Goal: Information Seeking & Learning: Learn about a topic

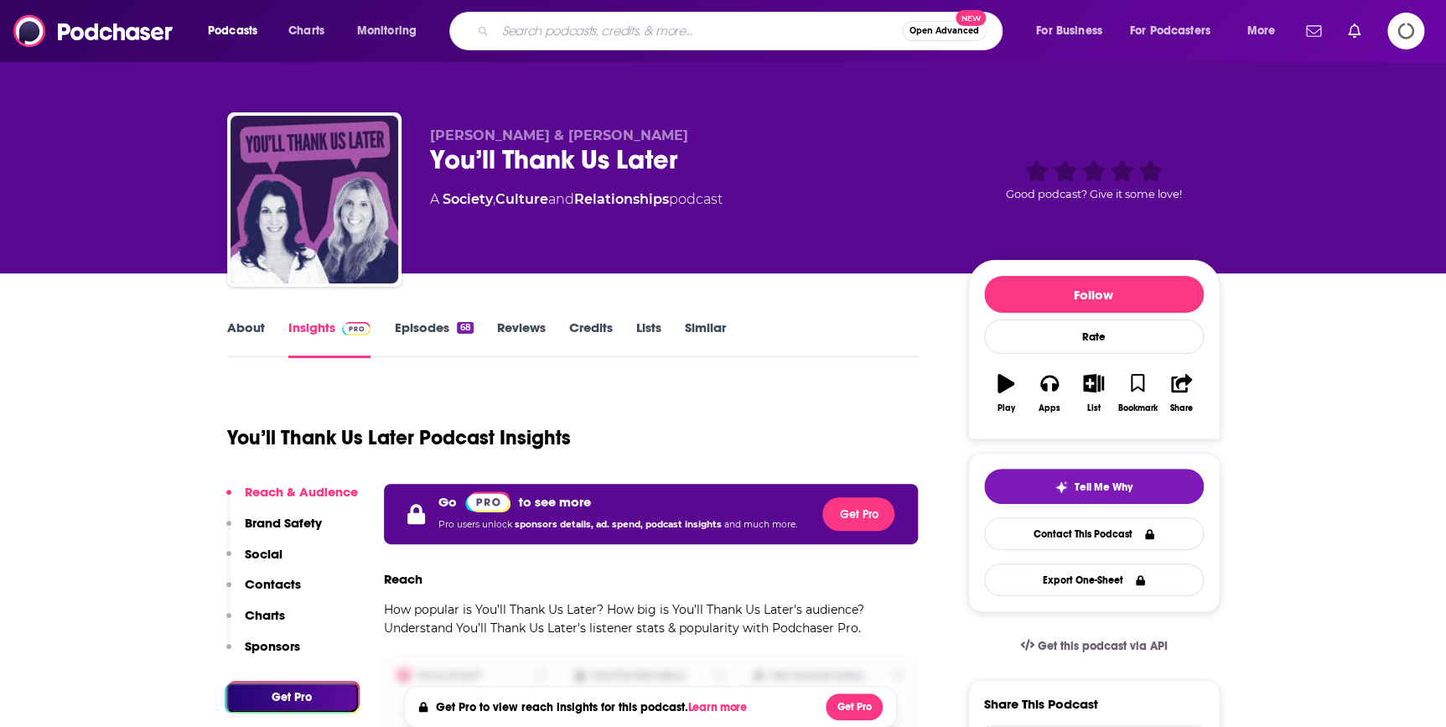
click at [558, 32] on input "Search podcasts, credits, & more..." at bounding box center [699, 31] width 407 height 27
type input "passion struck"
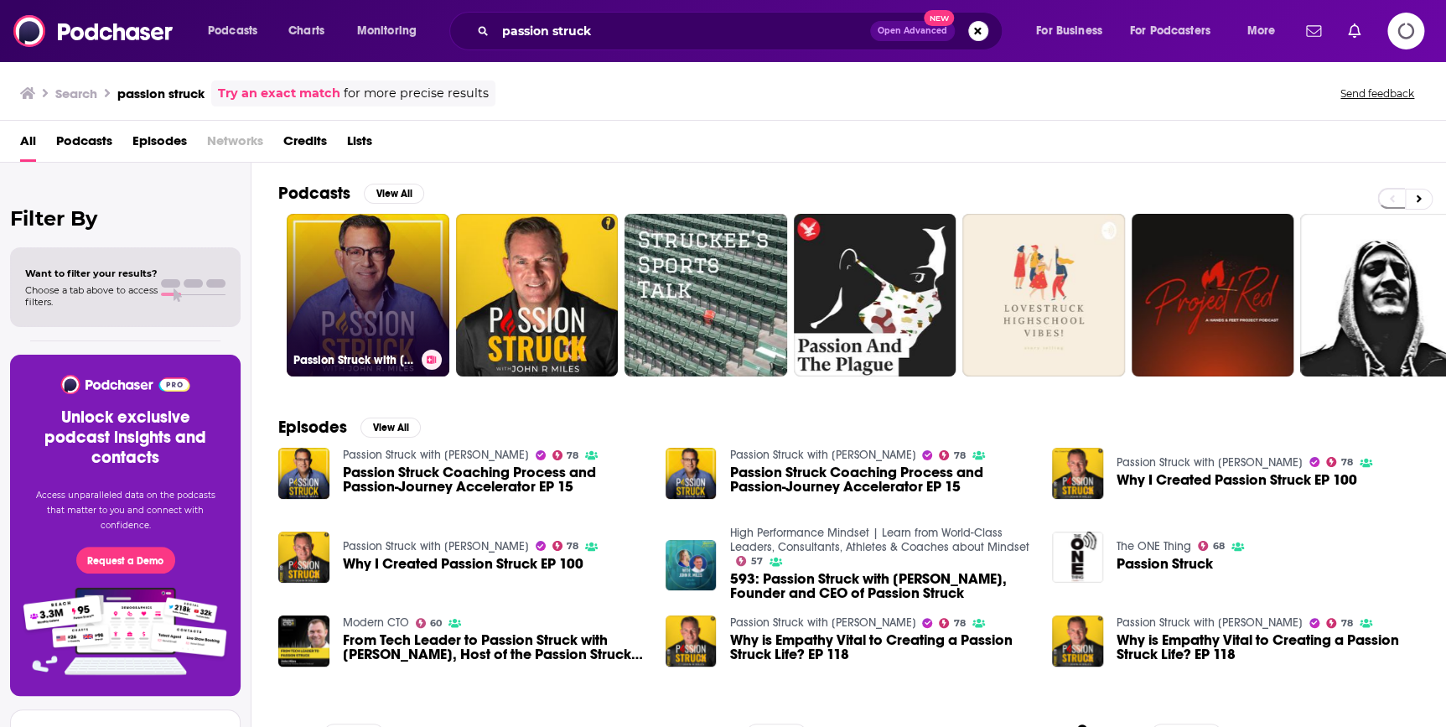
click at [391, 353] on h3 "Passion Struck with [PERSON_NAME]" at bounding box center [354, 360] width 122 height 14
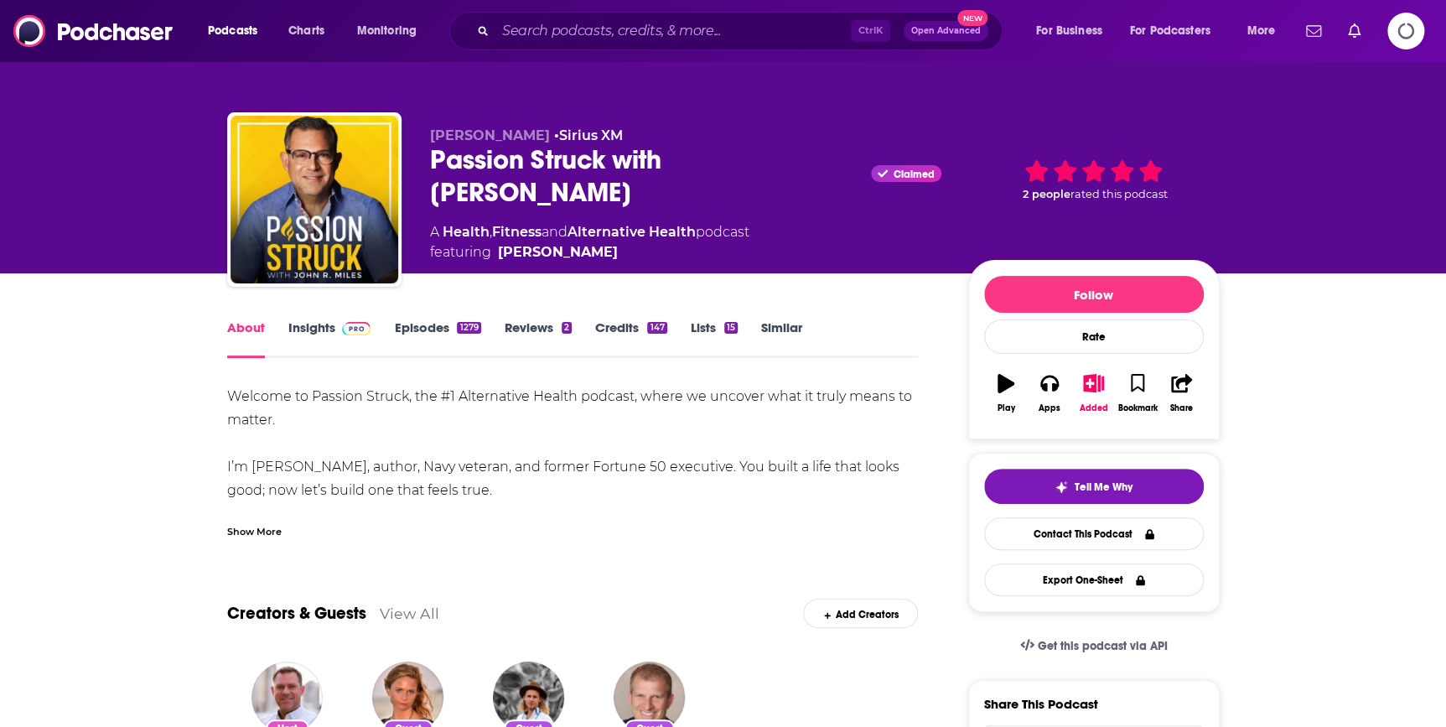
click at [422, 327] on link "Episodes 1279" at bounding box center [437, 338] width 86 height 39
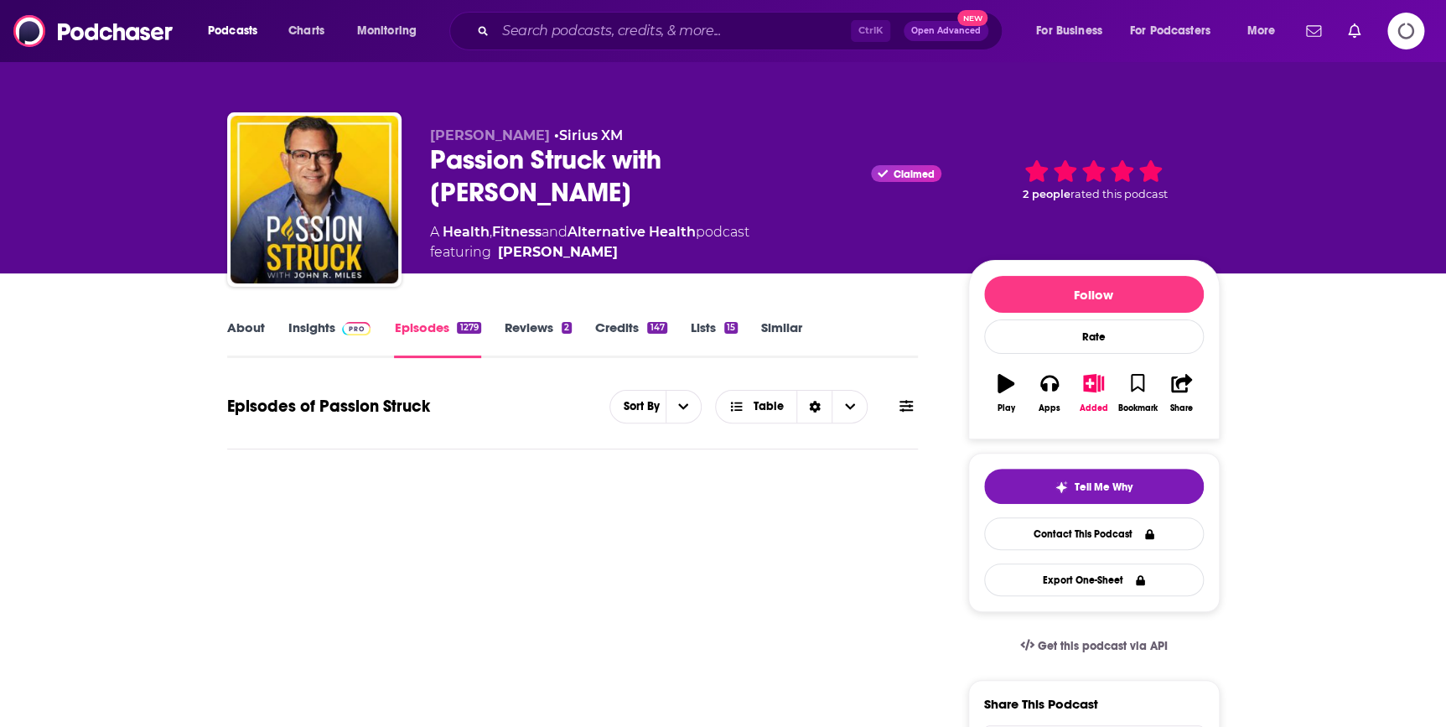
click at [333, 330] on link "Insights" at bounding box center [329, 338] width 83 height 39
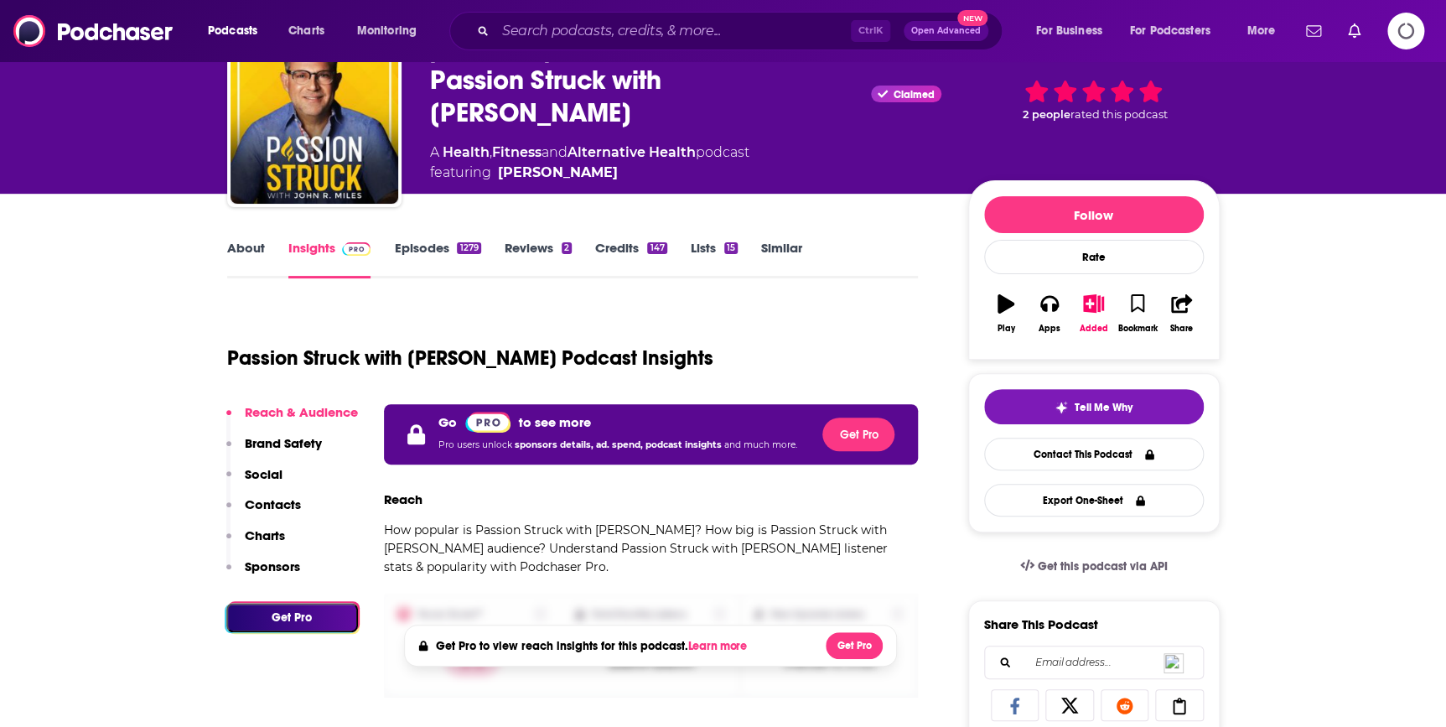
scroll to position [152, 0]
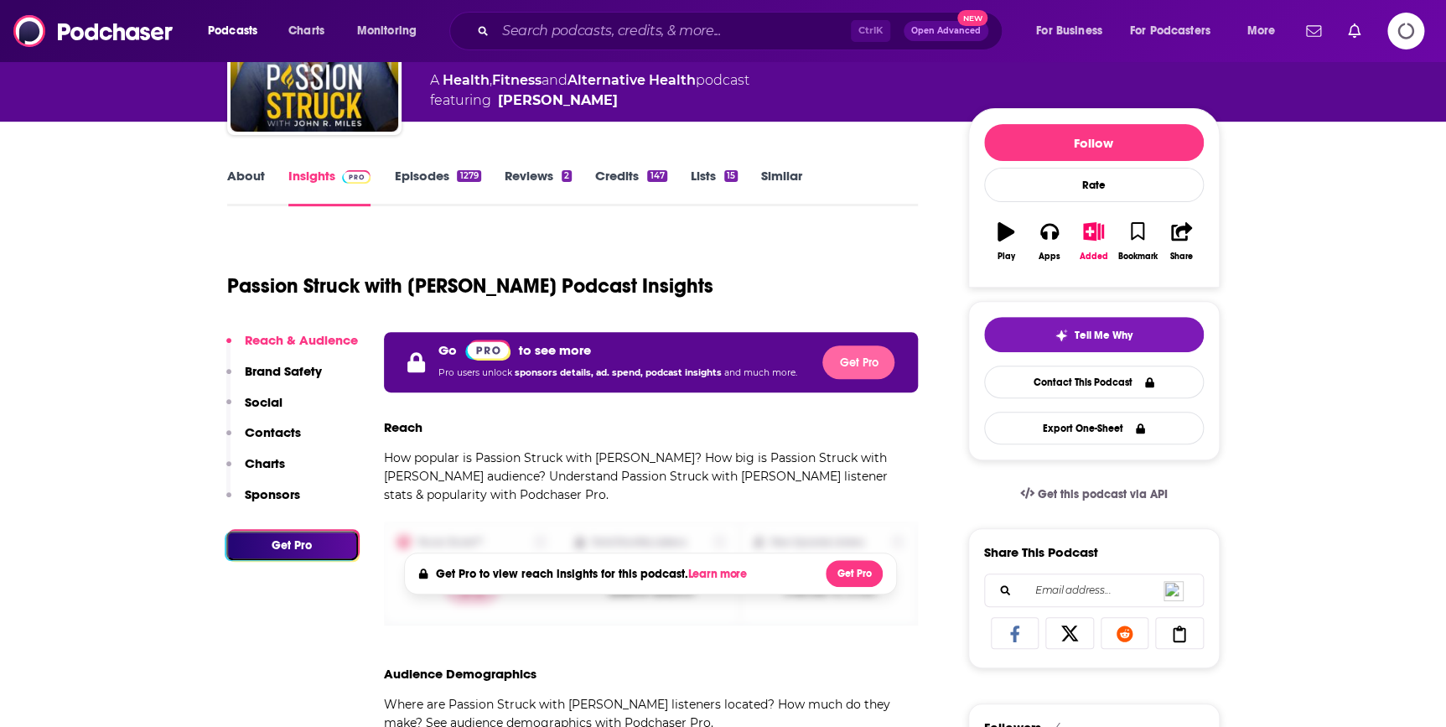
click at [876, 360] on button "Get Pro" at bounding box center [859, 362] width 72 height 34
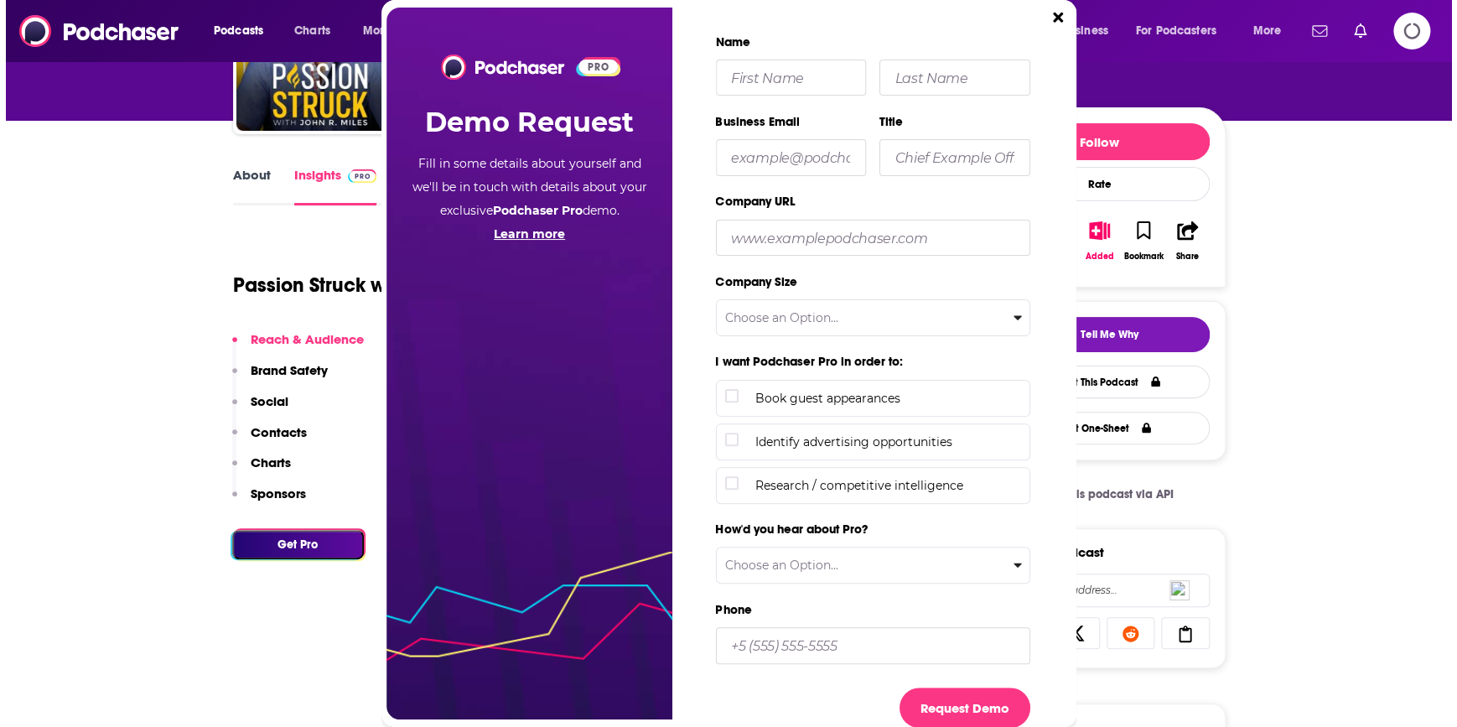
scroll to position [0, 0]
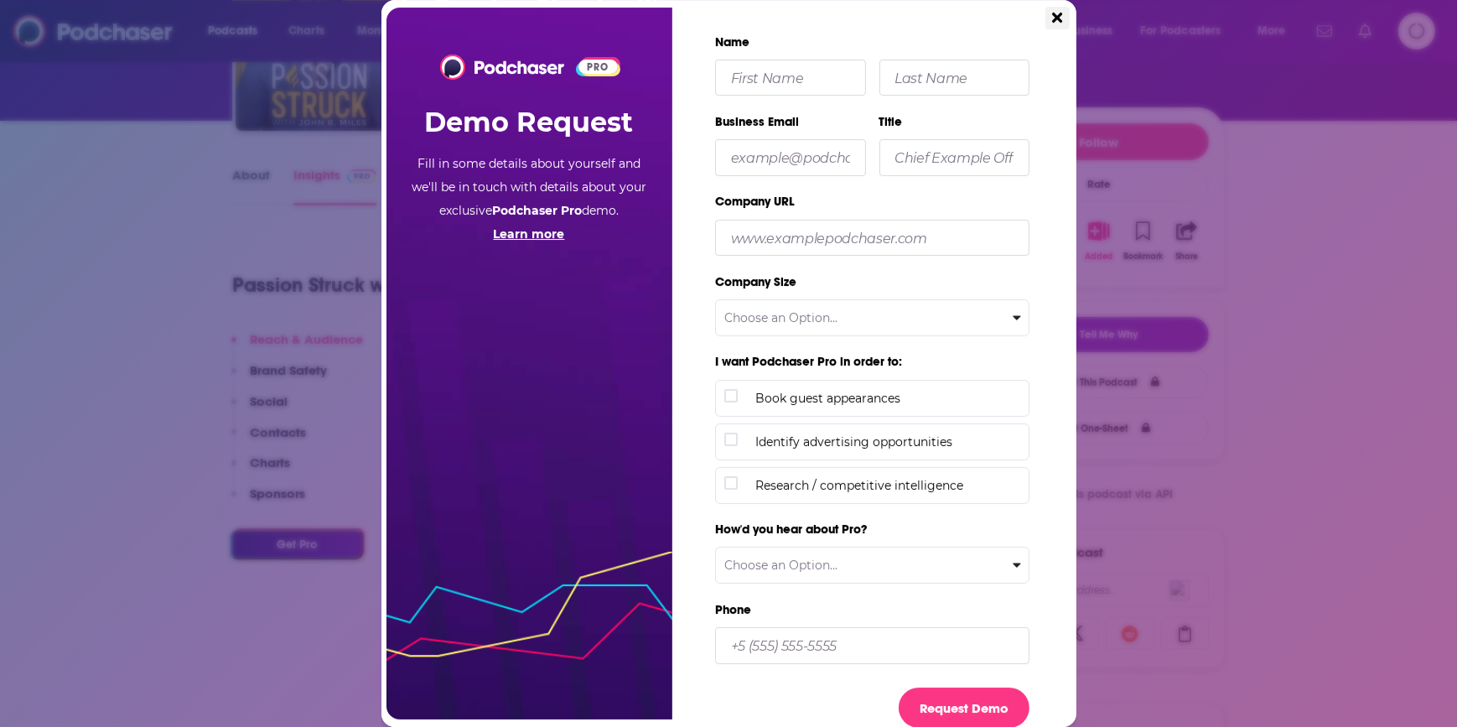
click at [1050, 20] on button "Close" at bounding box center [1057, 18] width 23 height 23
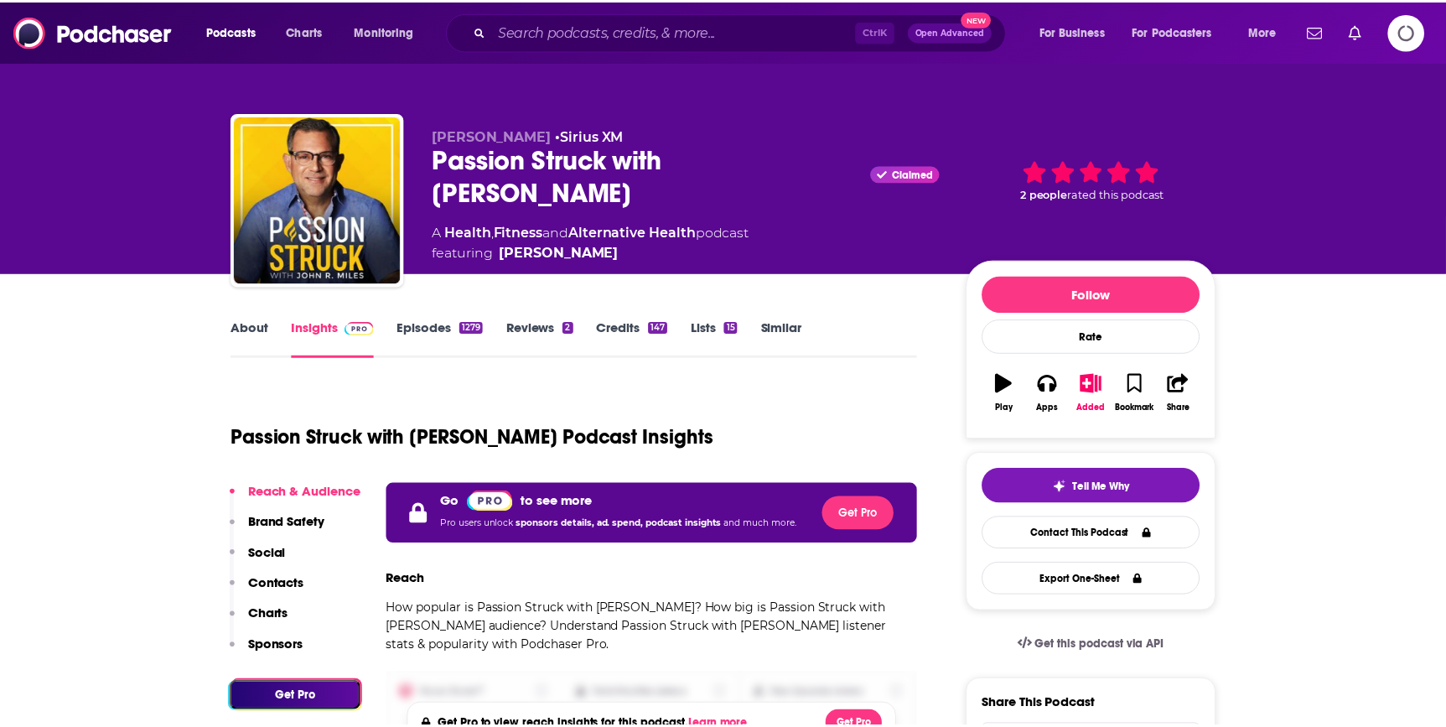
scroll to position [152, 0]
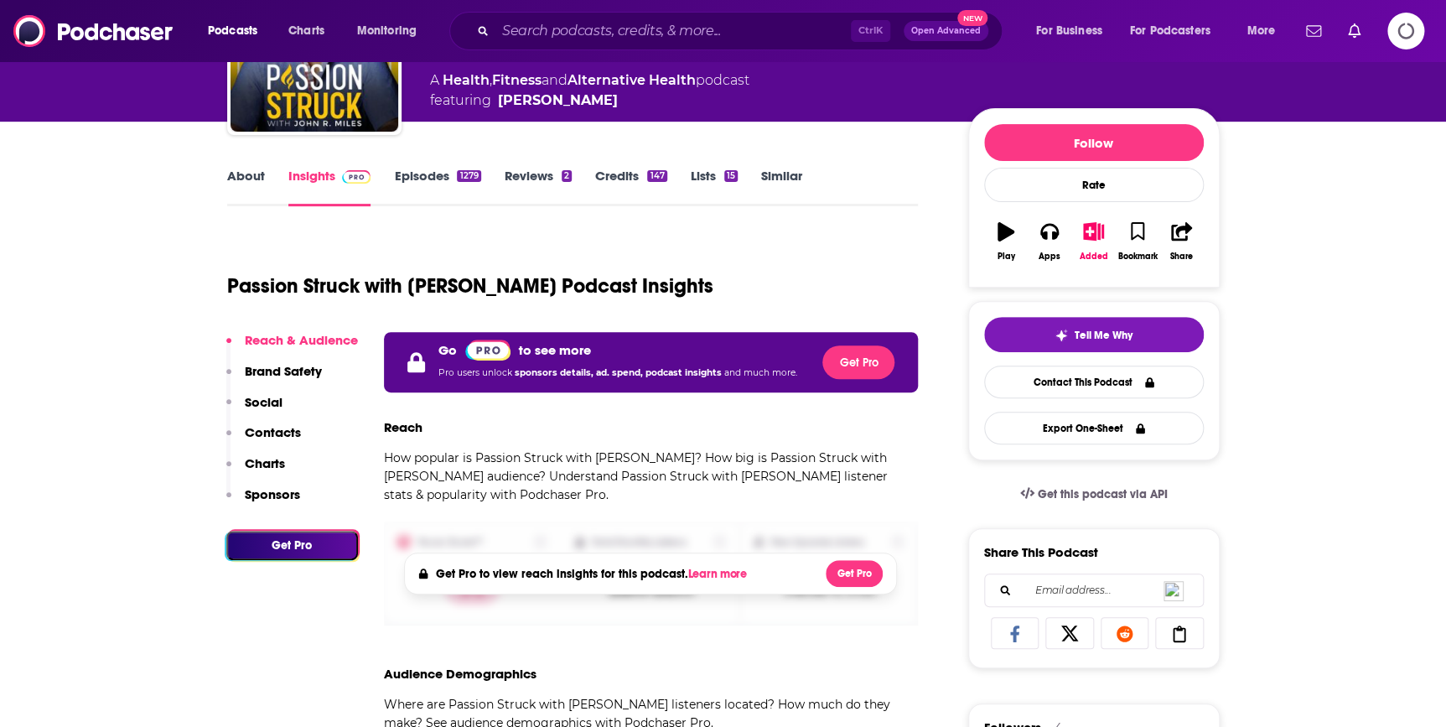
click at [1428, 28] on div "Podcasts Charts Monitoring Ctrl K Open Advanced New For Business For Podcasters…" at bounding box center [723, 31] width 1446 height 62
click at [1398, 34] on icon "Logging in" at bounding box center [1406, 31] width 37 height 37
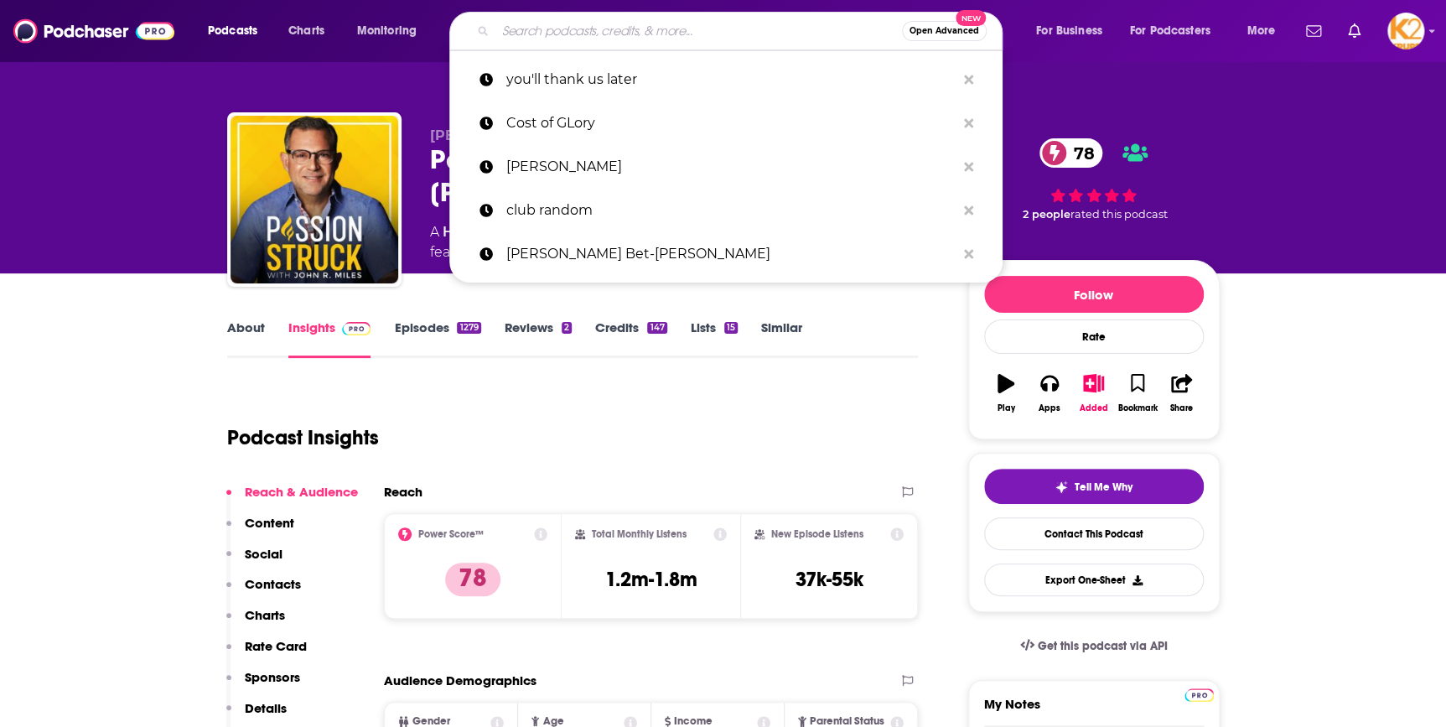
click at [516, 37] on input "Search podcasts, credits, & more..." at bounding box center [699, 31] width 407 height 27
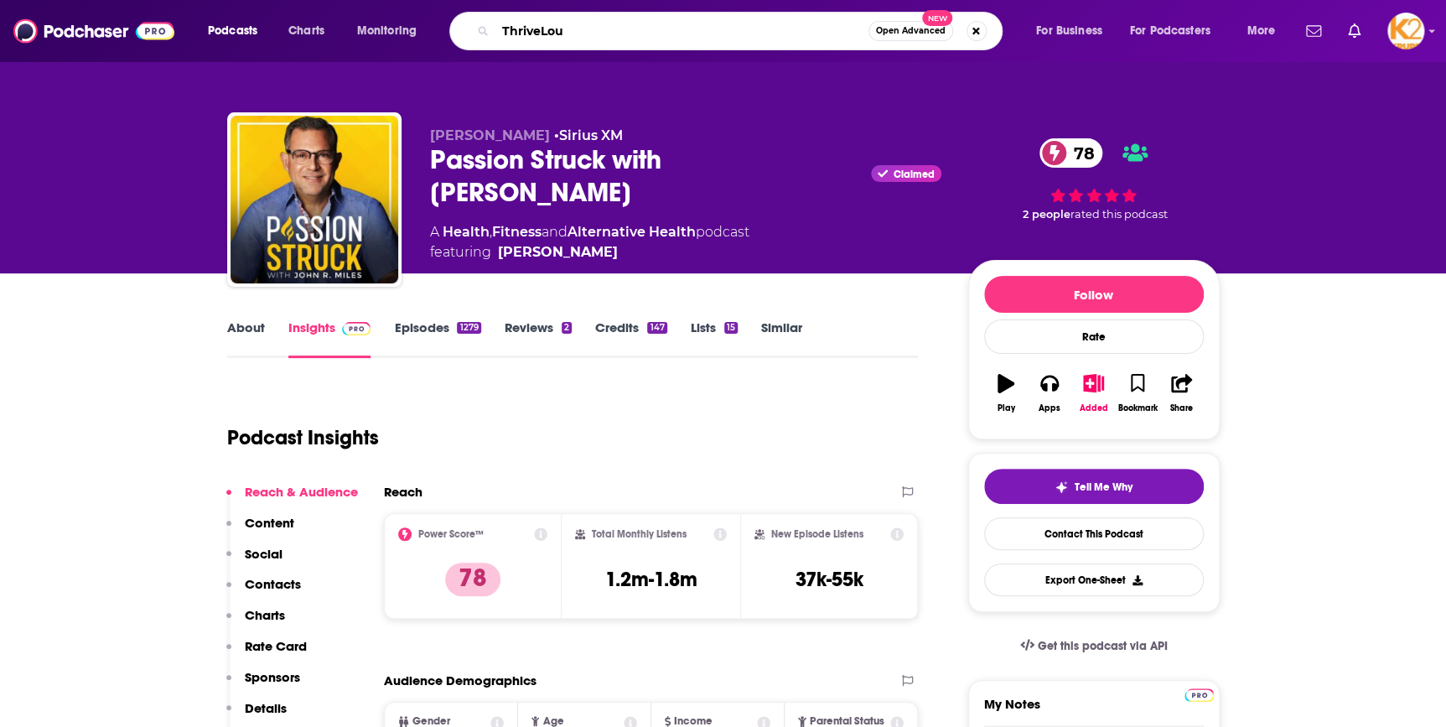
type input "ThriveLoud"
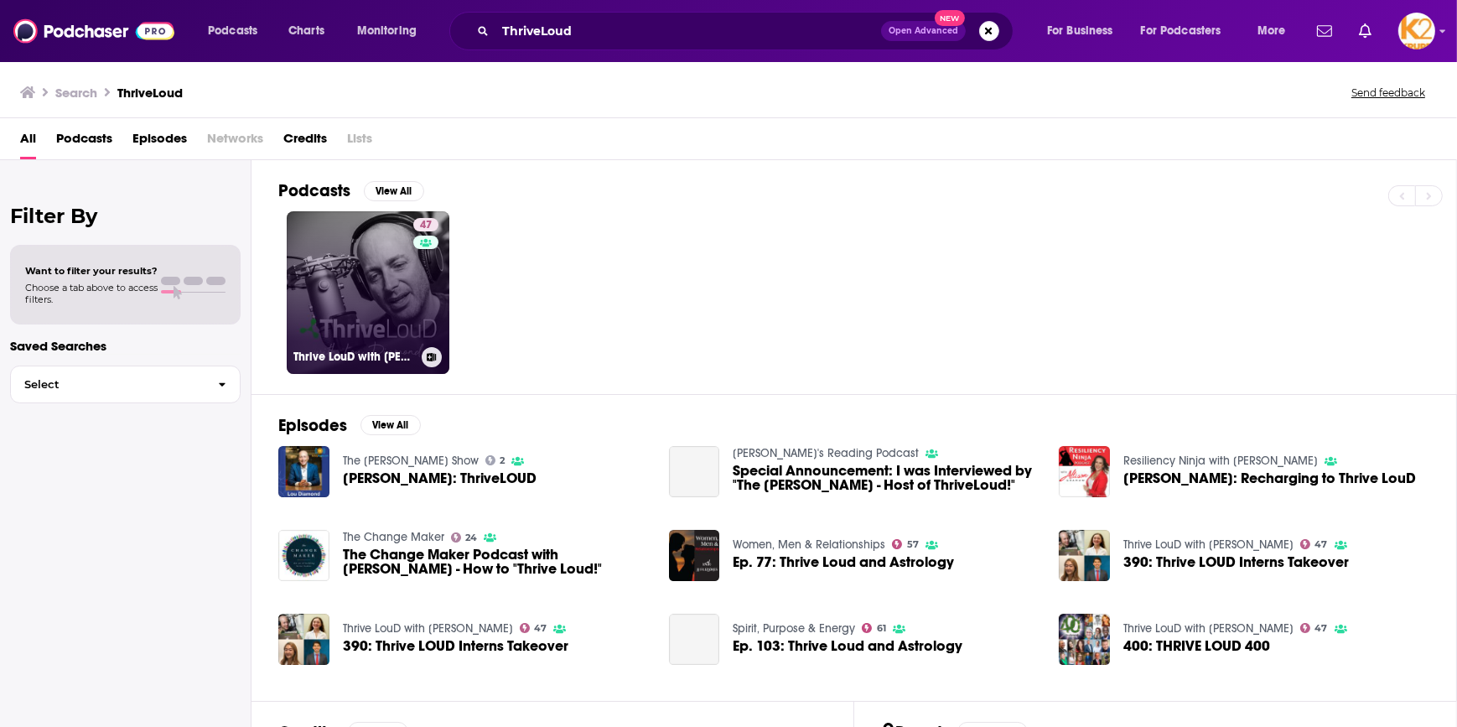
click at [398, 287] on link "47 Thrive LouD with Lou Diamond" at bounding box center [368, 292] width 163 height 163
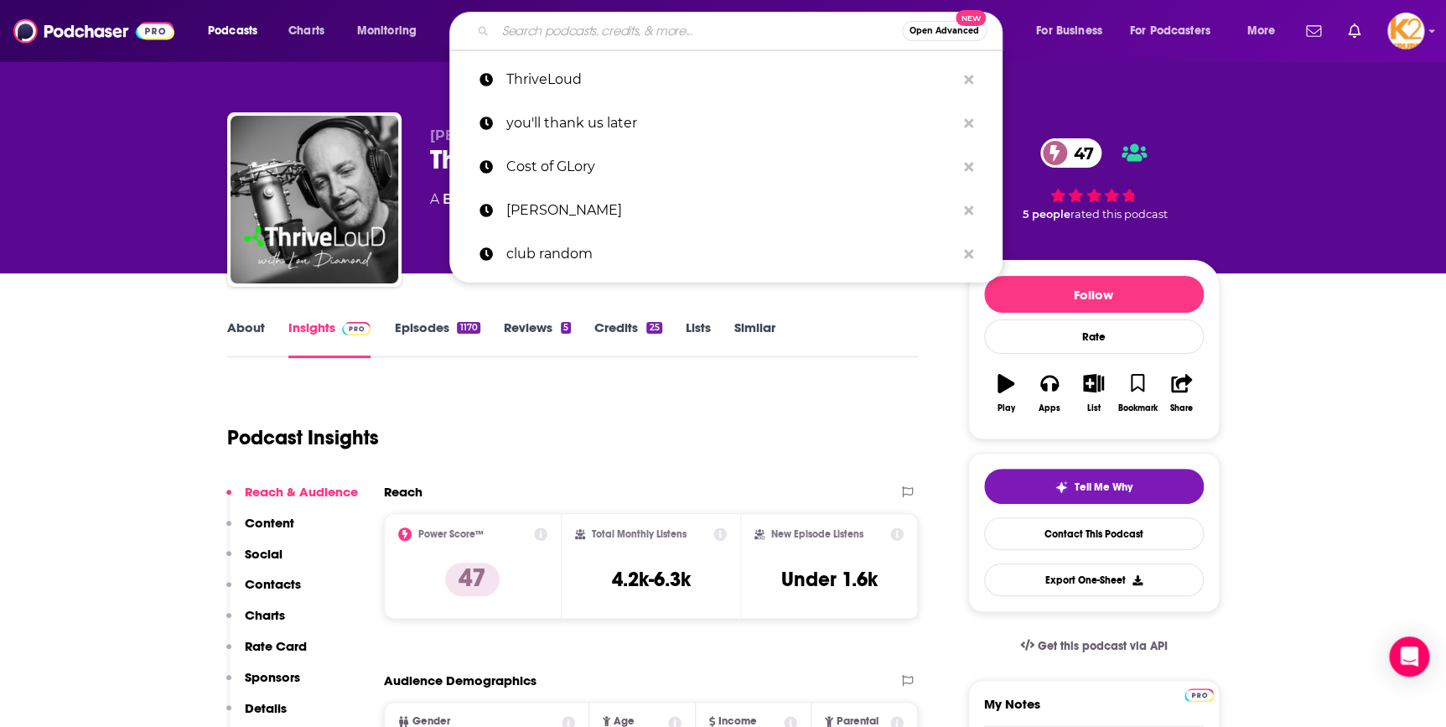
click at [575, 24] on input "Search podcasts, credits, & more..." at bounding box center [699, 31] width 407 height 27
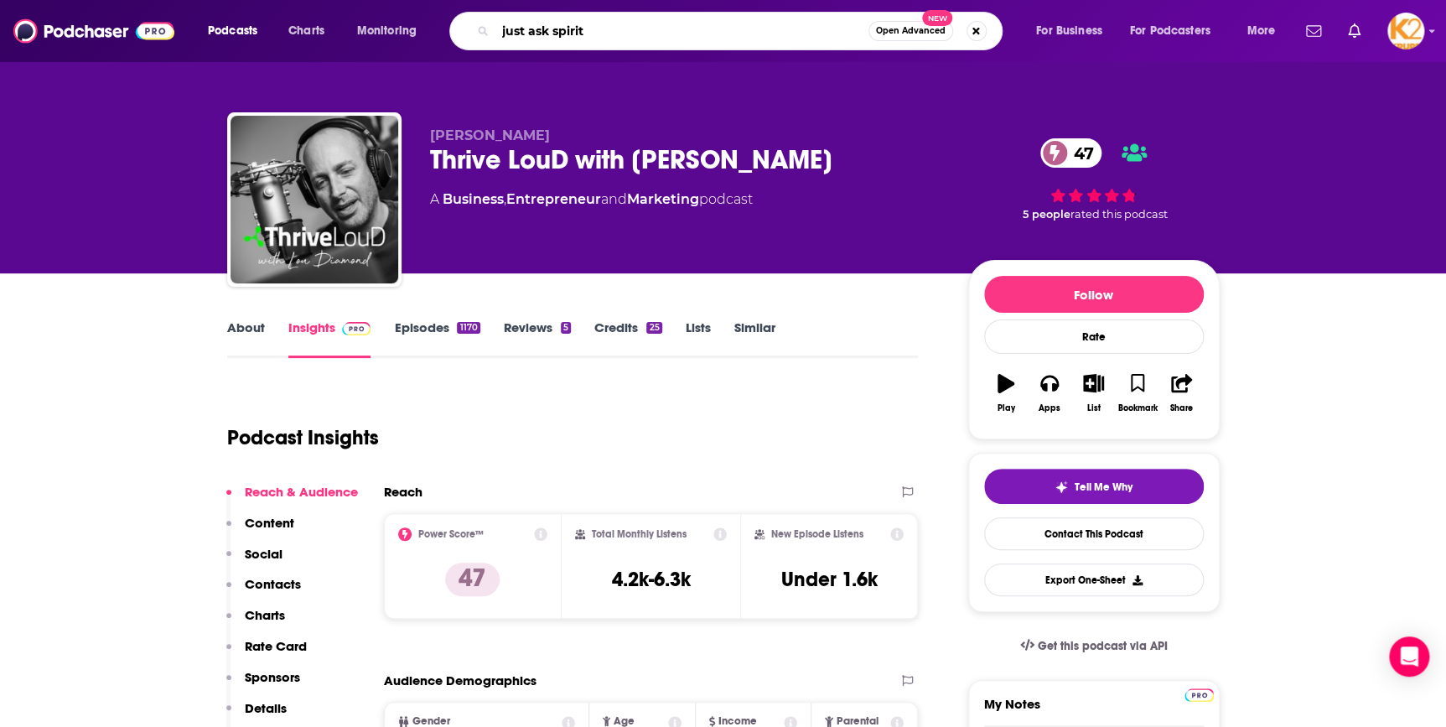
type input "just ask spirits"
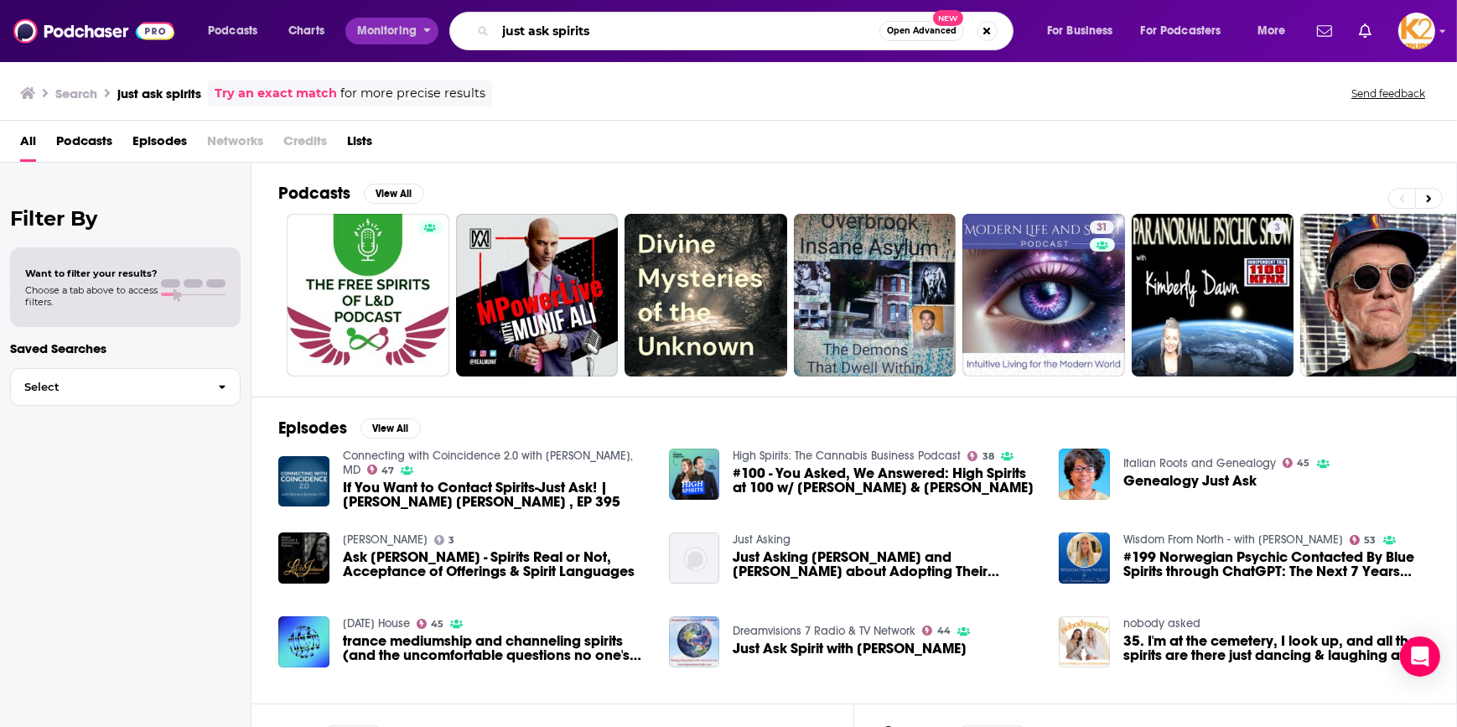
drag, startPoint x: 693, startPoint y: 34, endPoint x: 370, endPoint y: 25, distance: 323.8
click at [370, 25] on div "Podcasts Charts Monitoring just ask spirits Open Advanced New For Business For …" at bounding box center [749, 31] width 1106 height 39
type input "david meltzer"
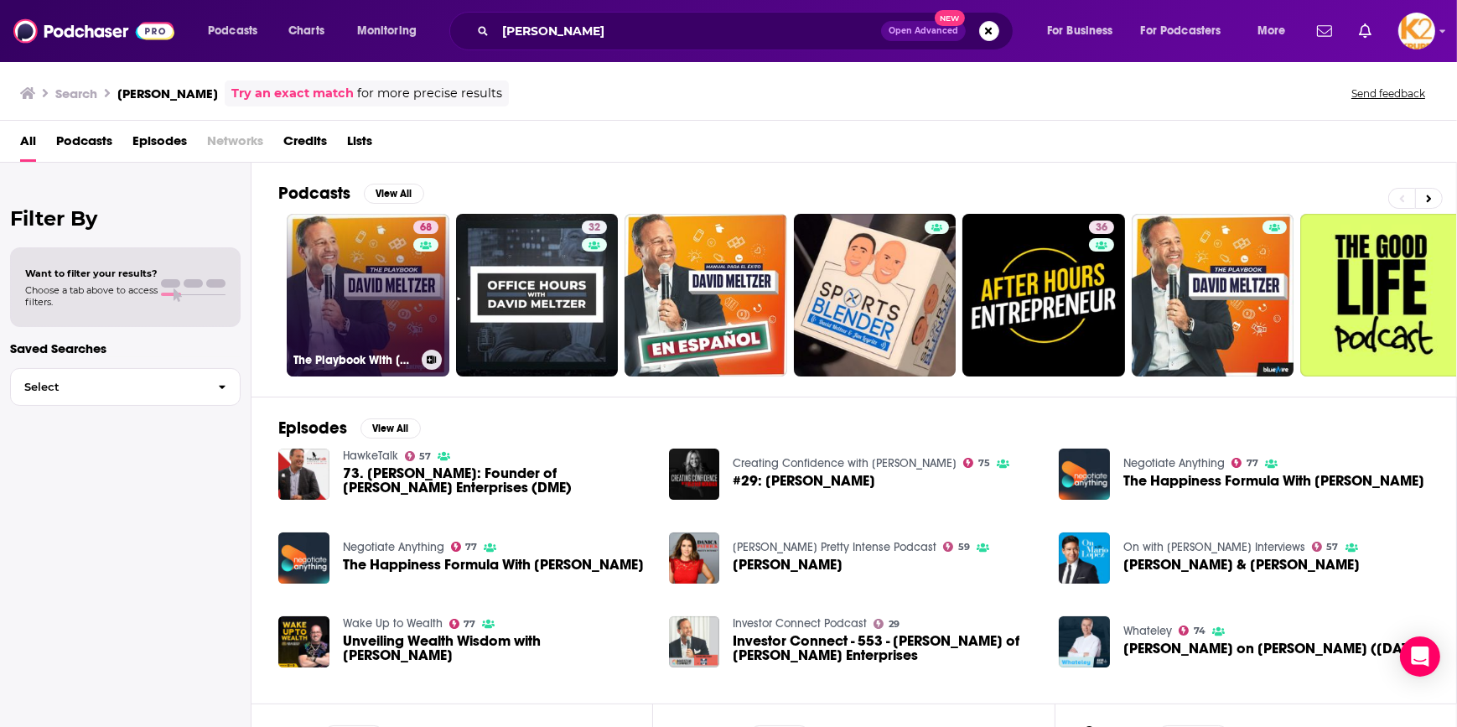
click at [408, 317] on link "68 The Playbook With David Meltzer" at bounding box center [368, 295] width 163 height 163
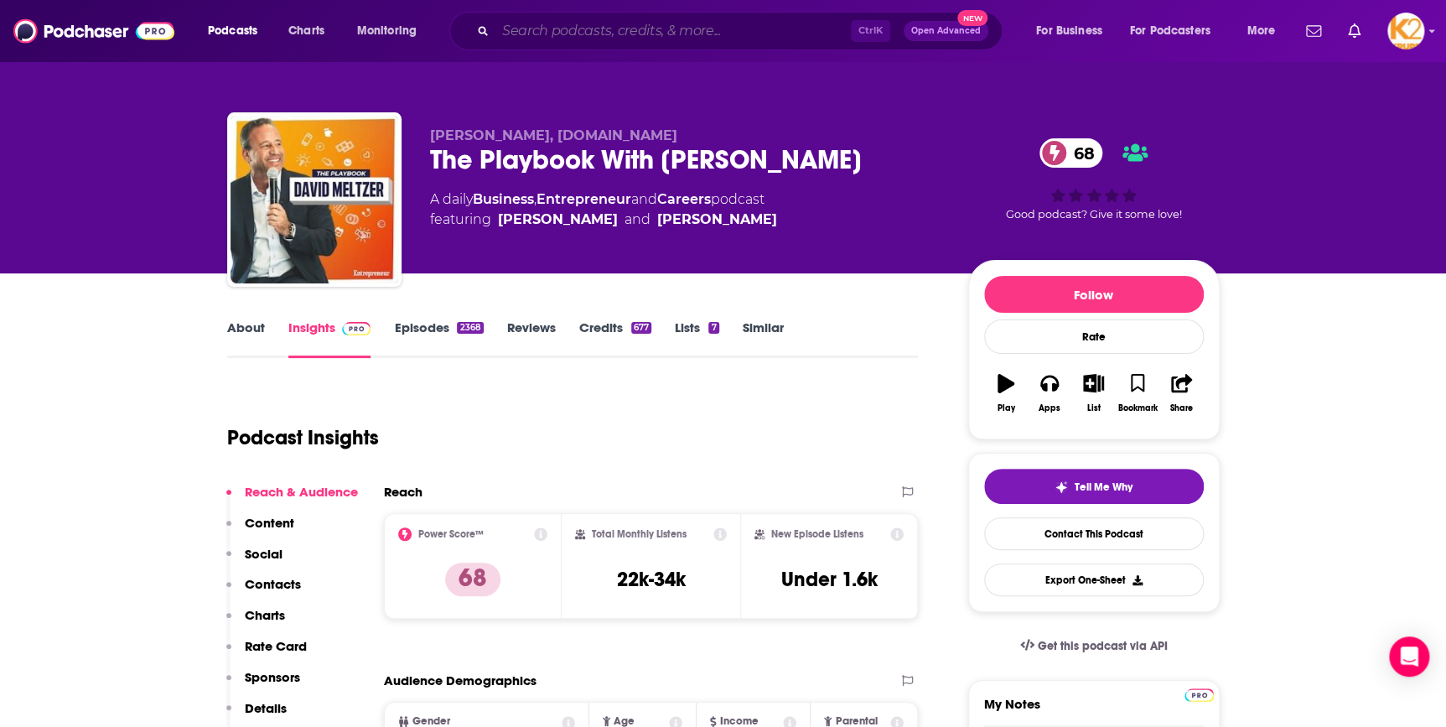
click at [685, 35] on input "Search podcasts, credits, & more..." at bounding box center [674, 31] width 356 height 27
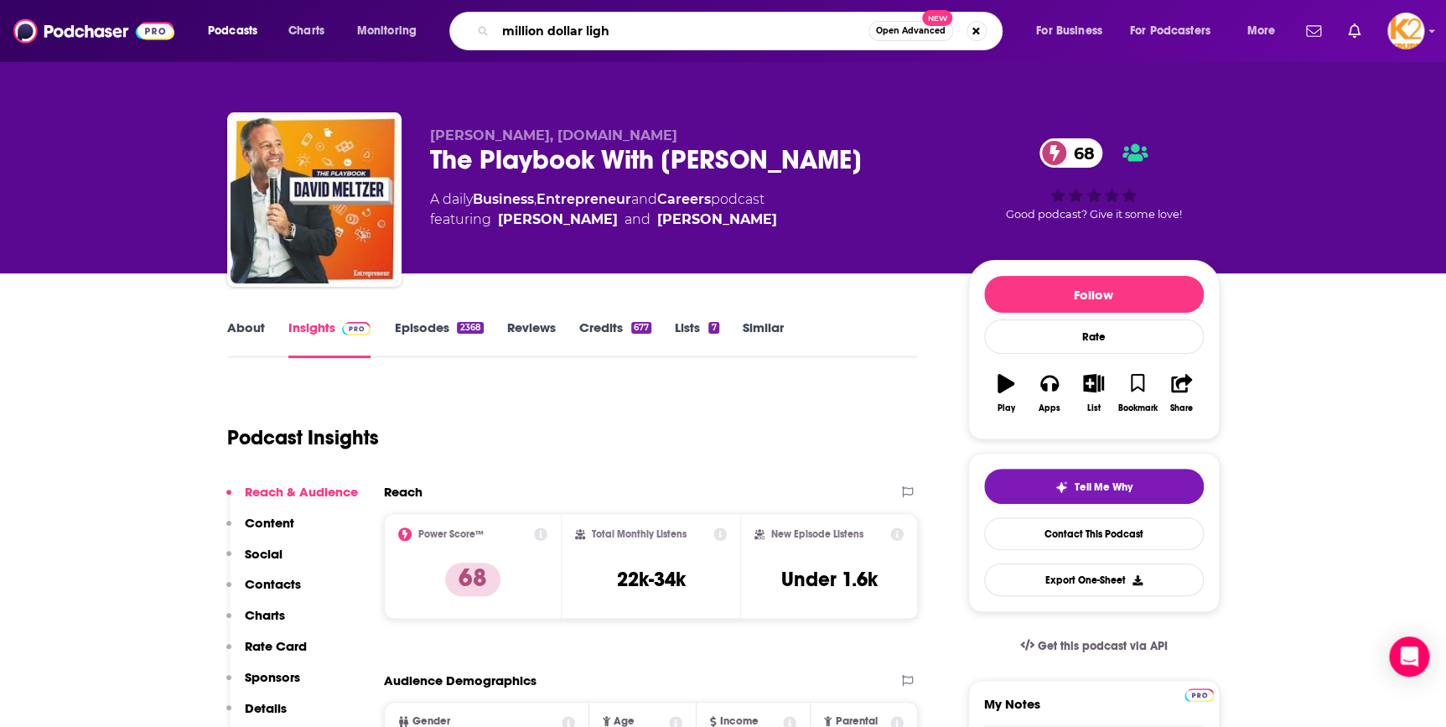
type input "million dollar light"
